Goal: Transaction & Acquisition: Book appointment/travel/reservation

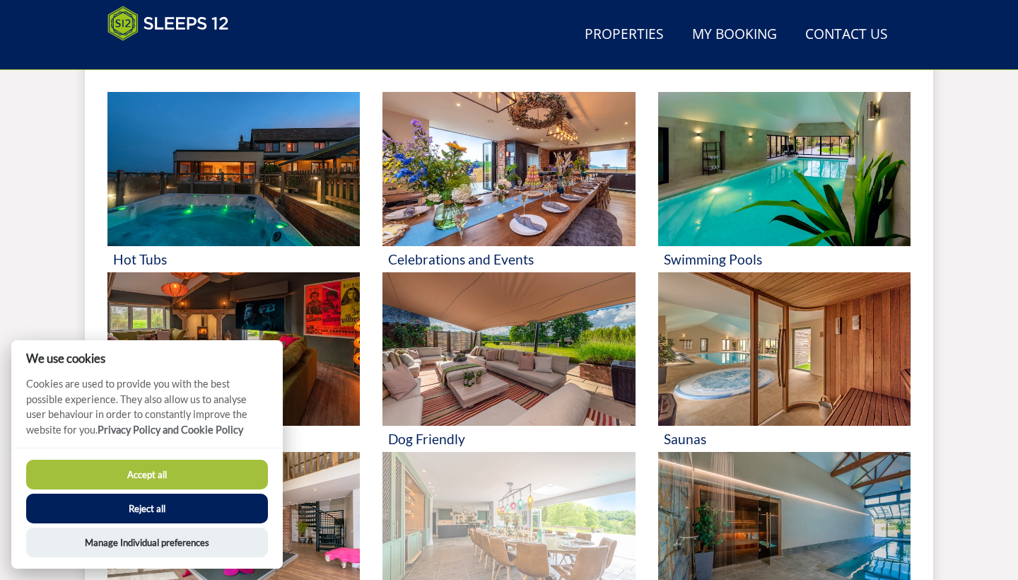
scroll to position [943, 0]
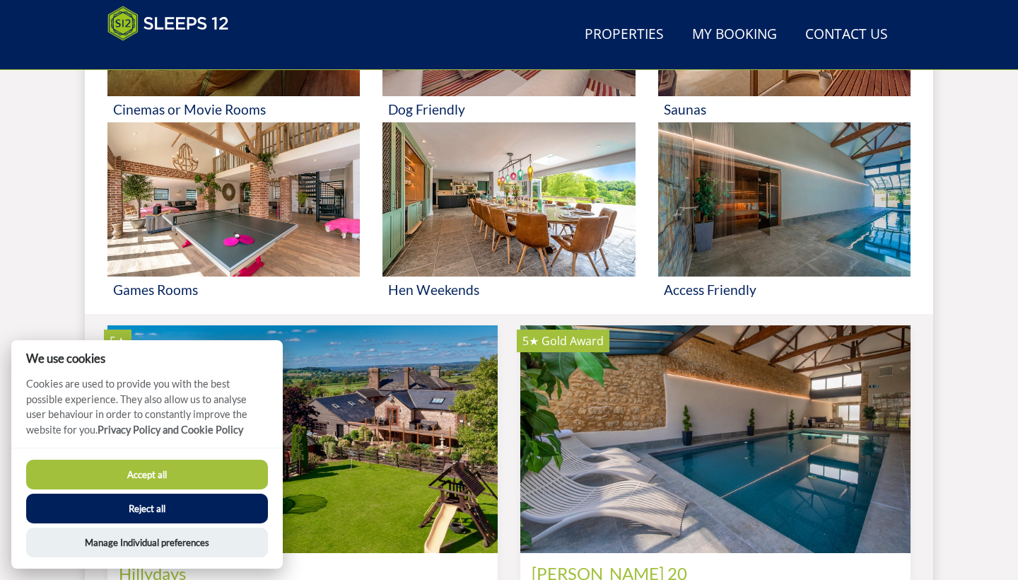
click at [224, 505] on button "Reject all" at bounding box center [147, 508] width 242 height 30
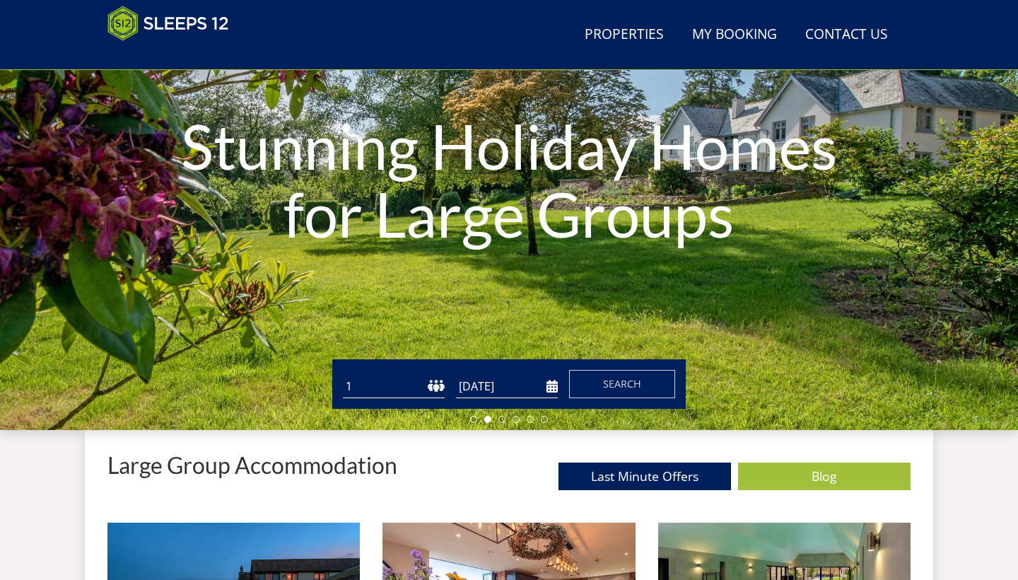
scroll to position [177, 0]
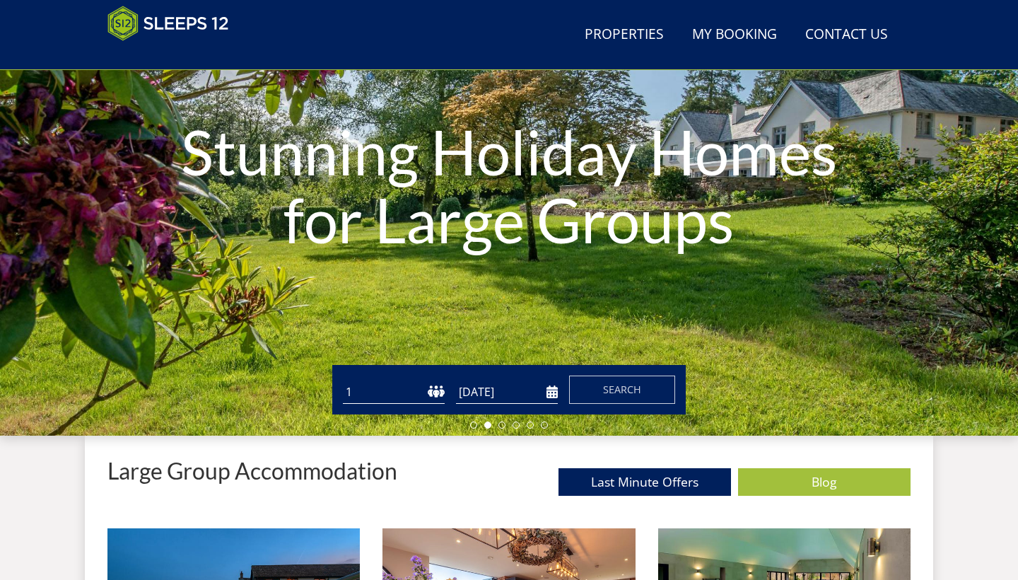
click at [509, 385] on input "[DATE]" at bounding box center [507, 391] width 102 height 23
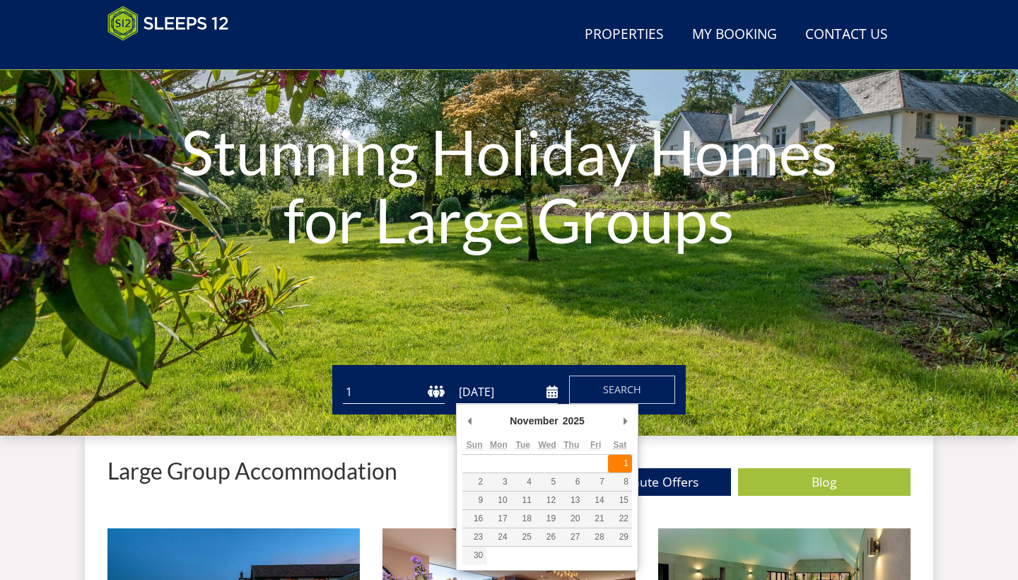
type input "01/11/2025"
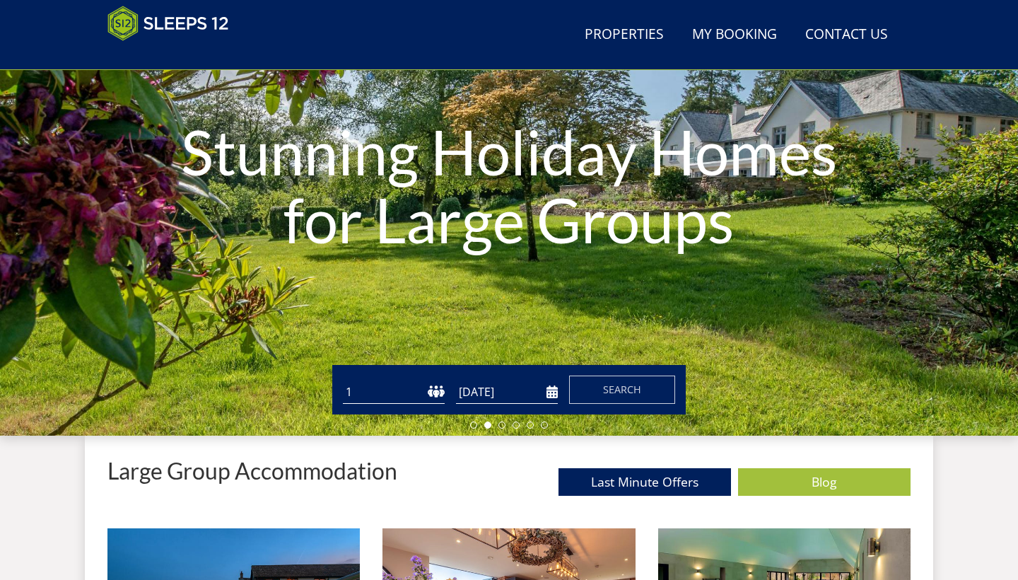
select select "15"
click at [630, 382] on span "Search" at bounding box center [622, 388] width 38 height 13
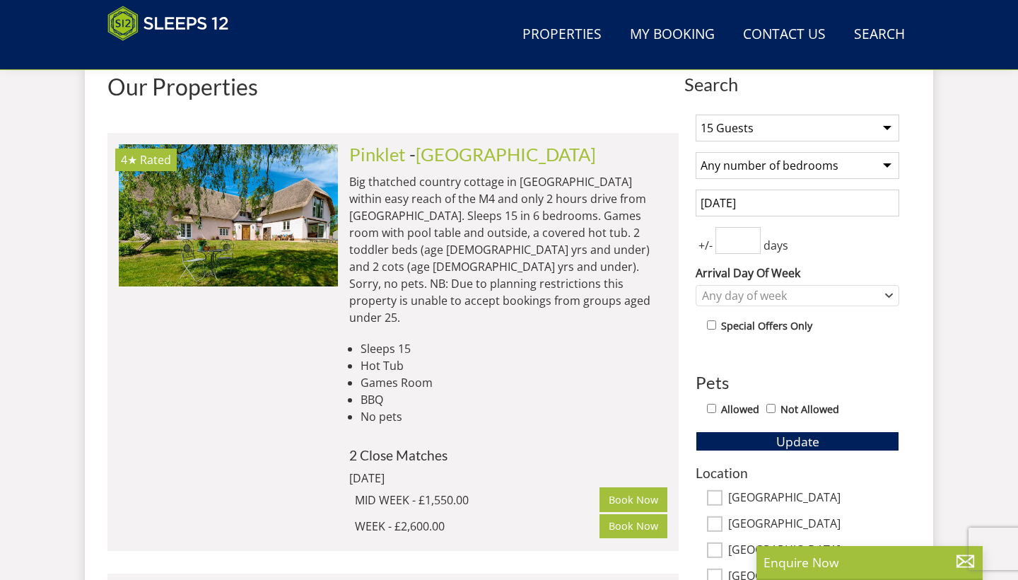
scroll to position [544, 0]
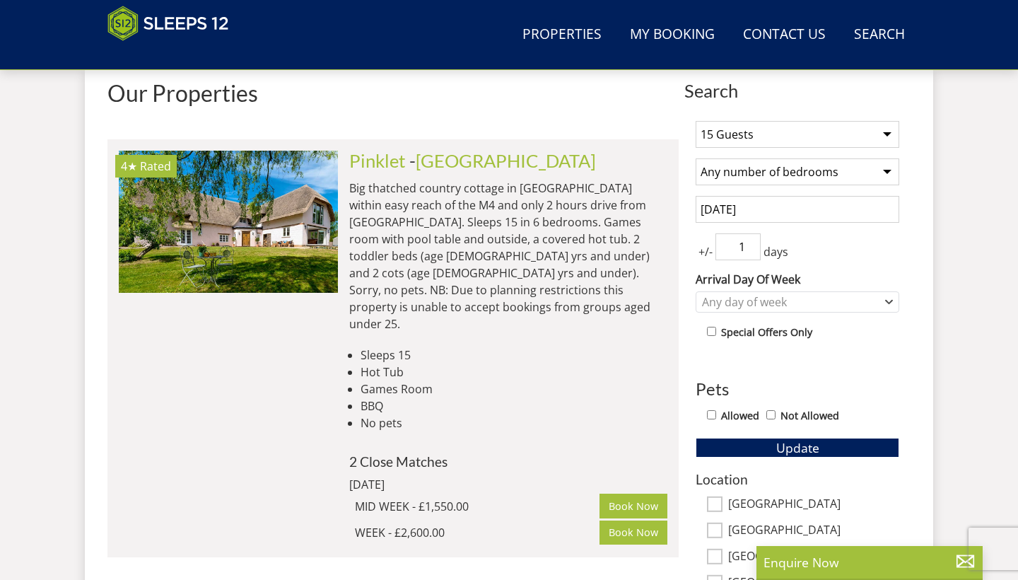
click at [751, 245] on input "1" at bounding box center [737, 246] width 45 height 27
type input "0"
click at [751, 249] on input "0" at bounding box center [737, 246] width 45 height 27
click at [751, 298] on div "Any day of week" at bounding box center [789, 302] width 183 height 16
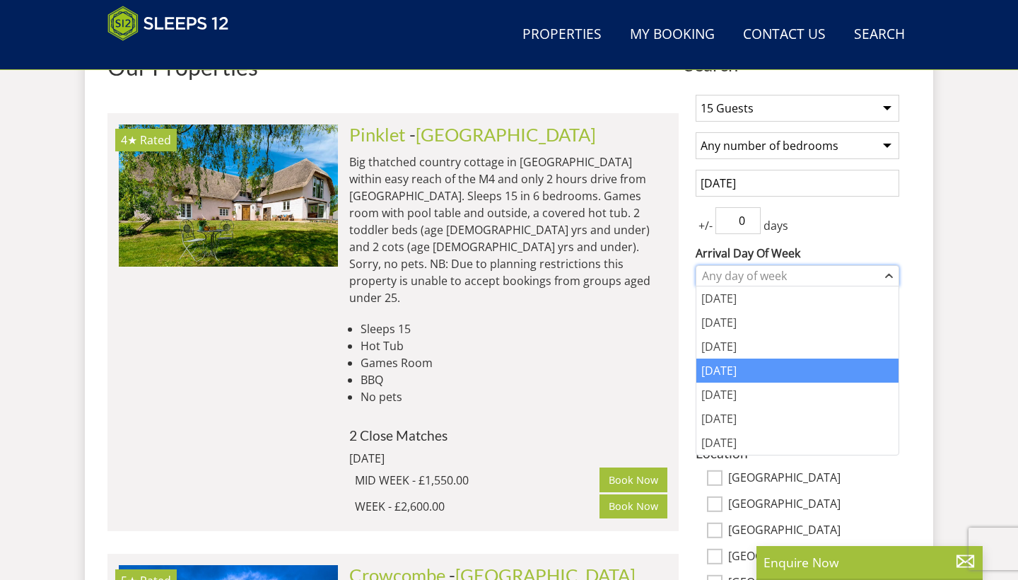
scroll to position [571, 0]
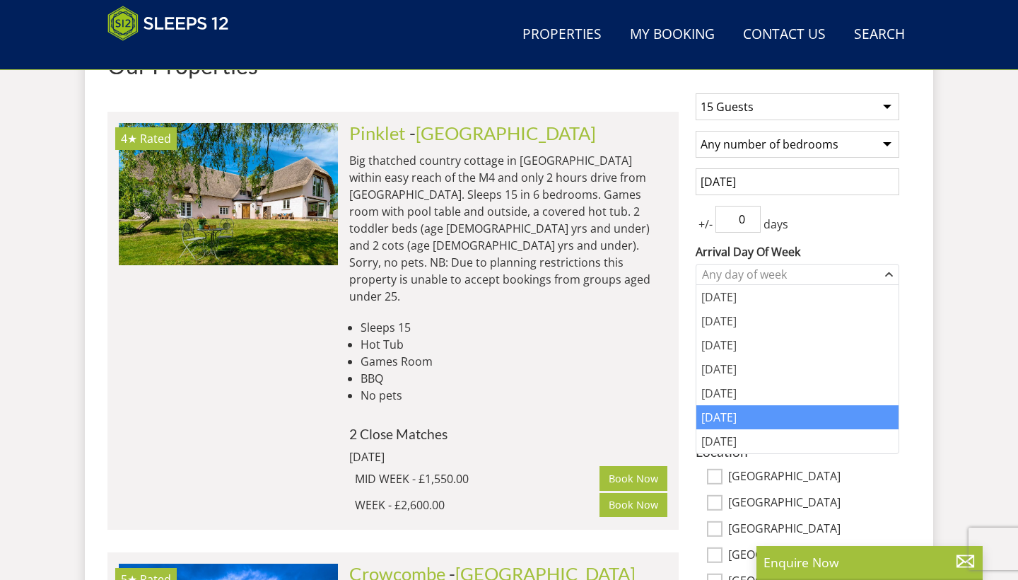
click at [764, 419] on div "Saturday" at bounding box center [797, 417] width 202 height 24
click at [892, 247] on label "Arrival Day Of Week" at bounding box center [797, 251] width 204 height 17
click at [0, 0] on select "Monday Tuesday Wednesday Thursday Friday Saturday Sunday" at bounding box center [0, 0] width 0 height 0
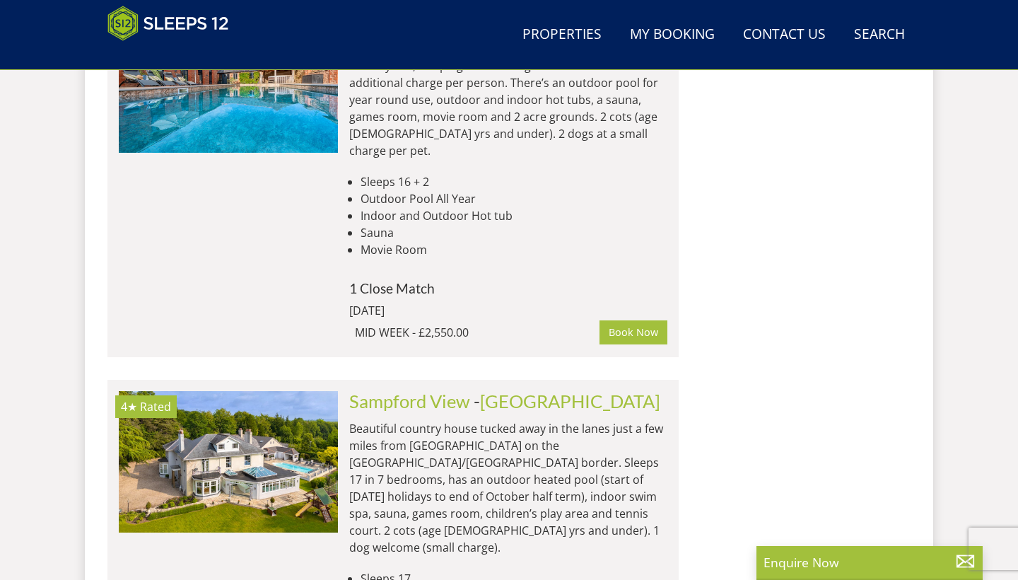
scroll to position [3942, 0]
